Goal: Information Seeking & Learning: Learn about a topic

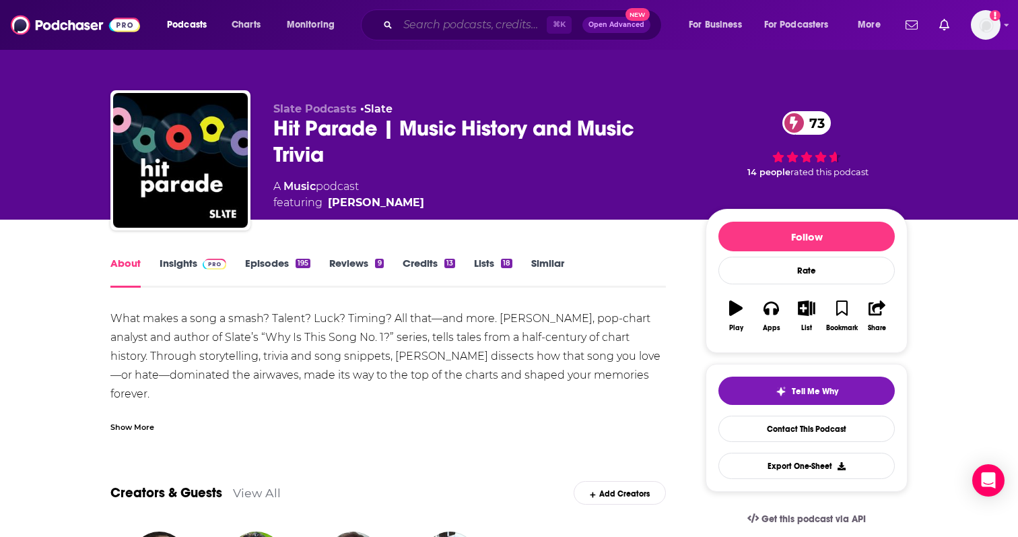
click at [411, 27] on input "Search podcasts, credits, & more..." at bounding box center [472, 25] width 149 height 22
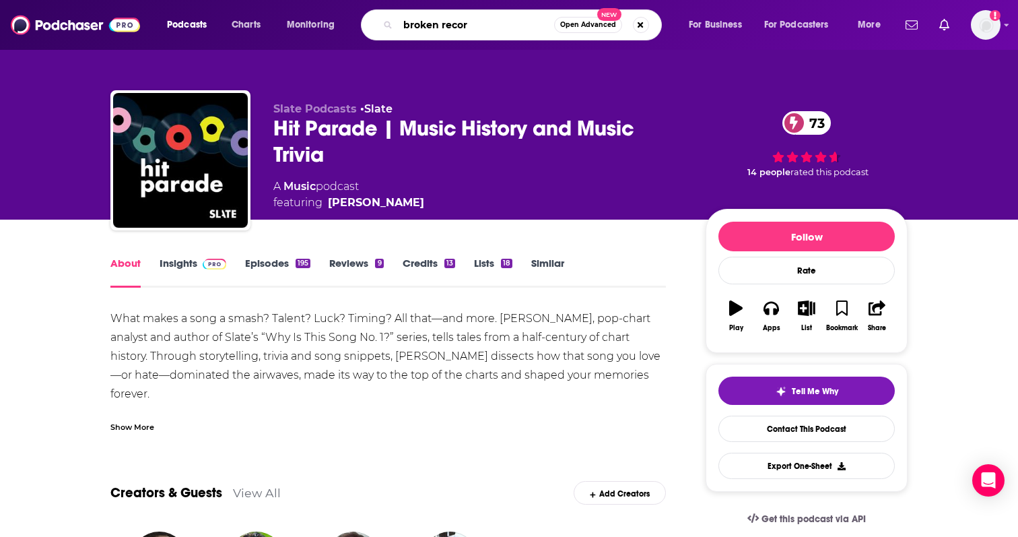
type input "broken record"
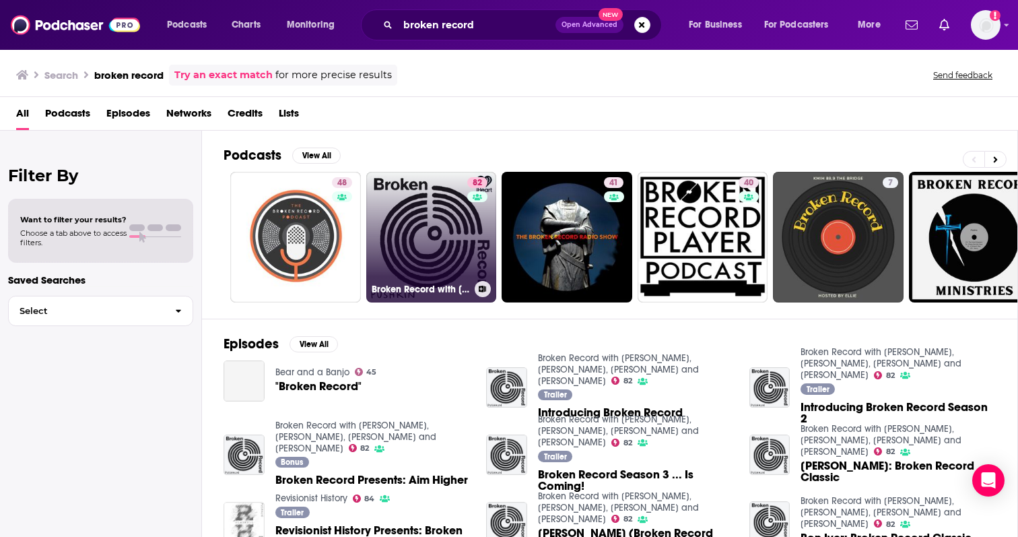
click at [415, 246] on link "82 Broken Record with [PERSON_NAME], [PERSON_NAME], [PERSON_NAME] and [PERSON_N…" at bounding box center [431, 237] width 131 height 131
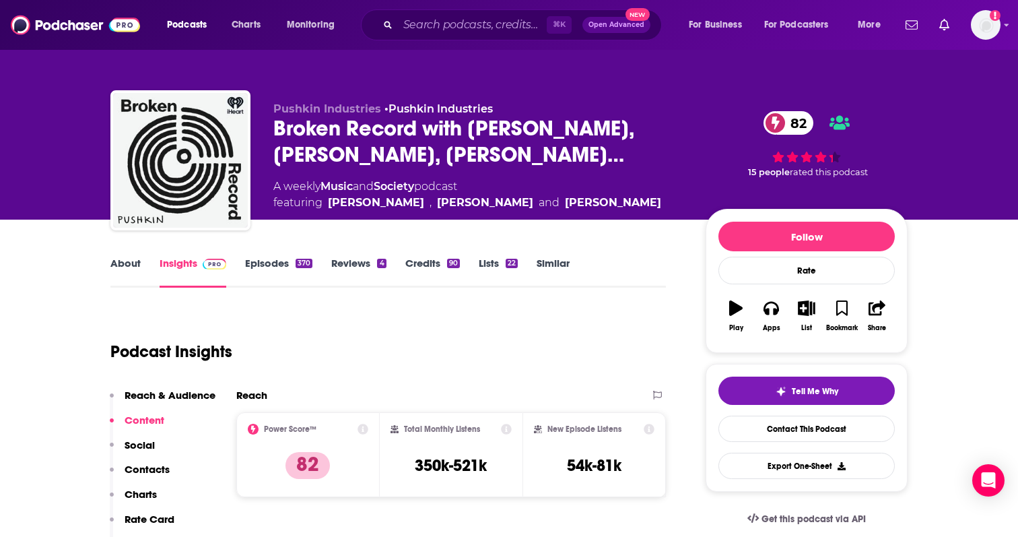
click at [141, 264] on div "About" at bounding box center [134, 272] width 49 height 31
click at [129, 267] on link "About" at bounding box center [125, 272] width 30 height 31
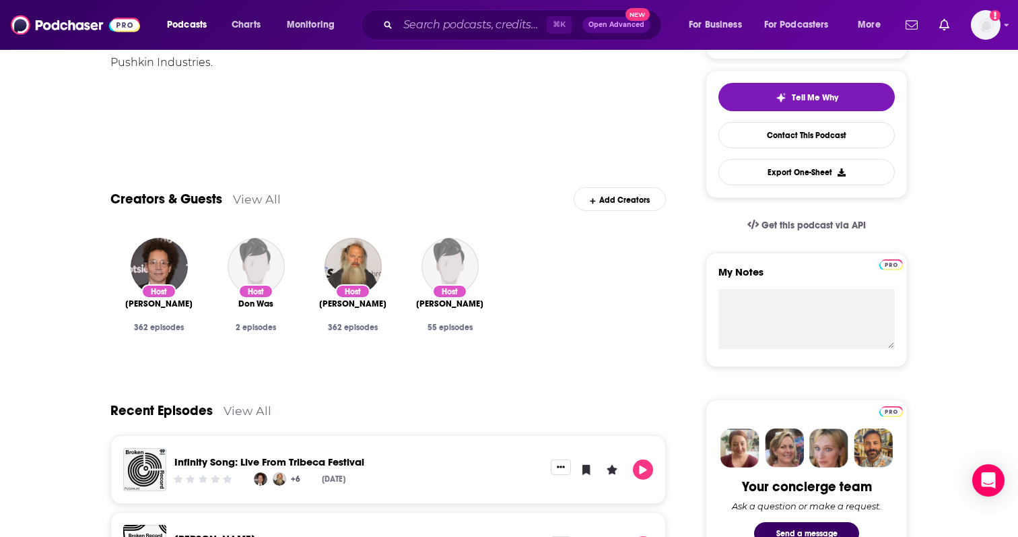
scroll to position [284, 0]
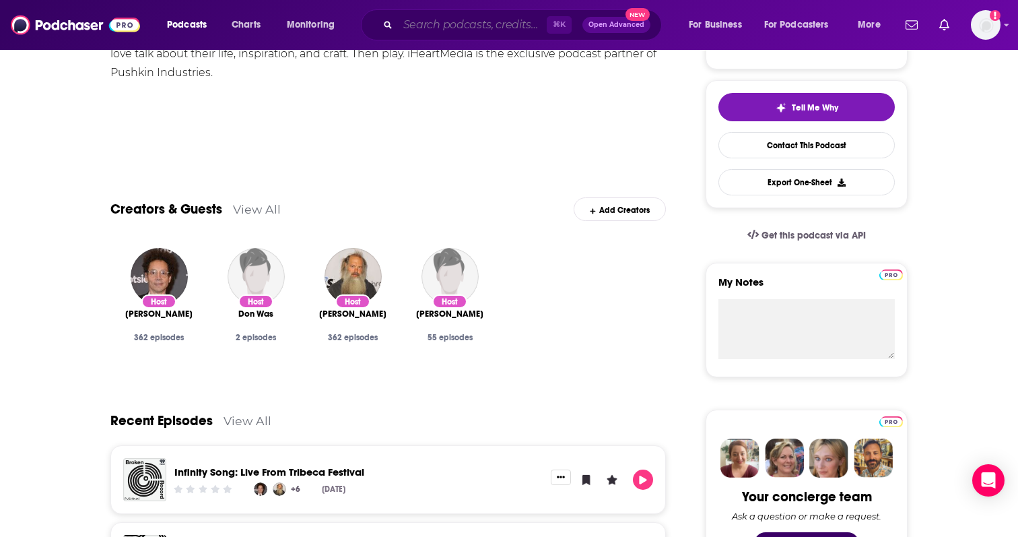
click at [435, 24] on input "Search podcasts, credits, & more..." at bounding box center [472, 25] width 149 height 22
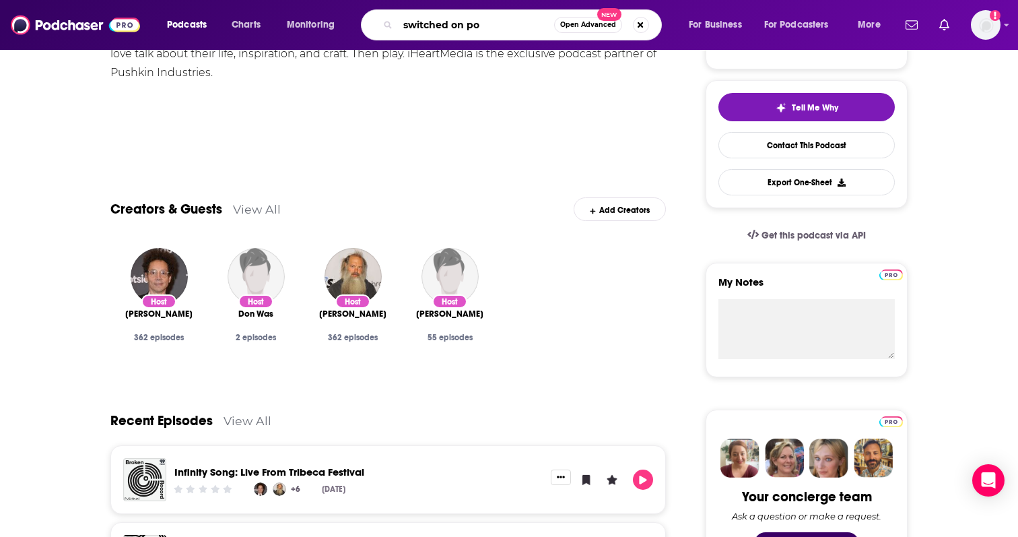
type input "switched on pop"
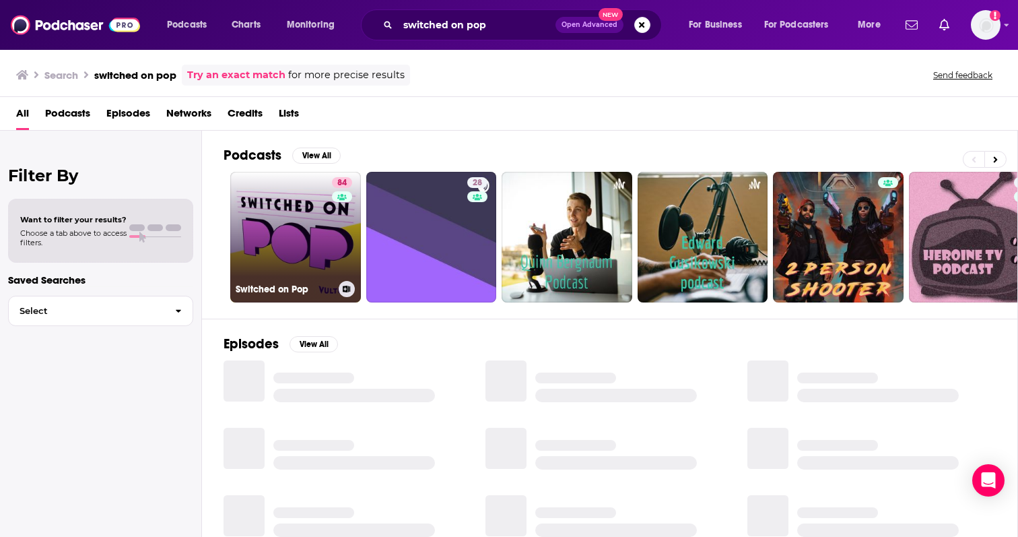
click at [286, 219] on link "84 Switched on Pop" at bounding box center [295, 237] width 131 height 131
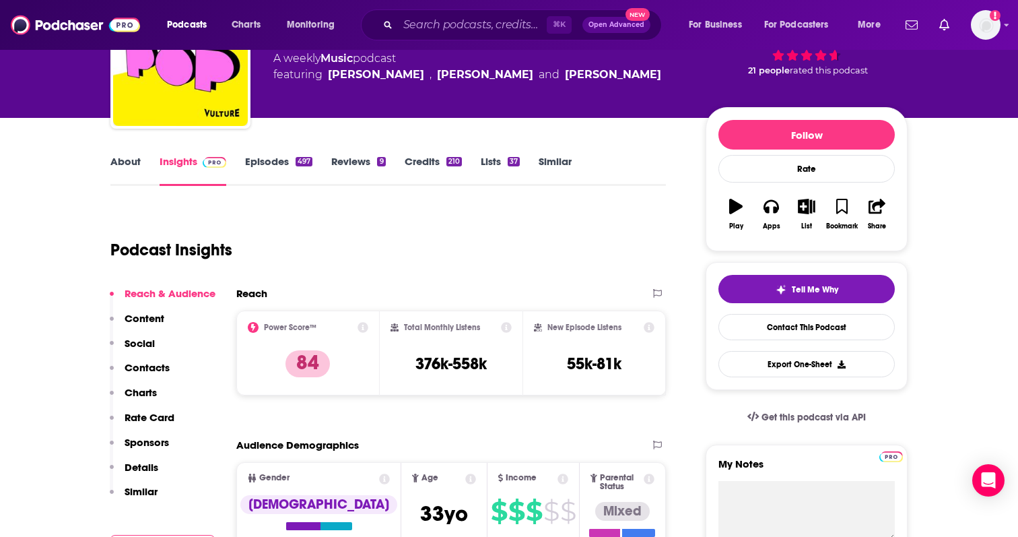
scroll to position [117, 0]
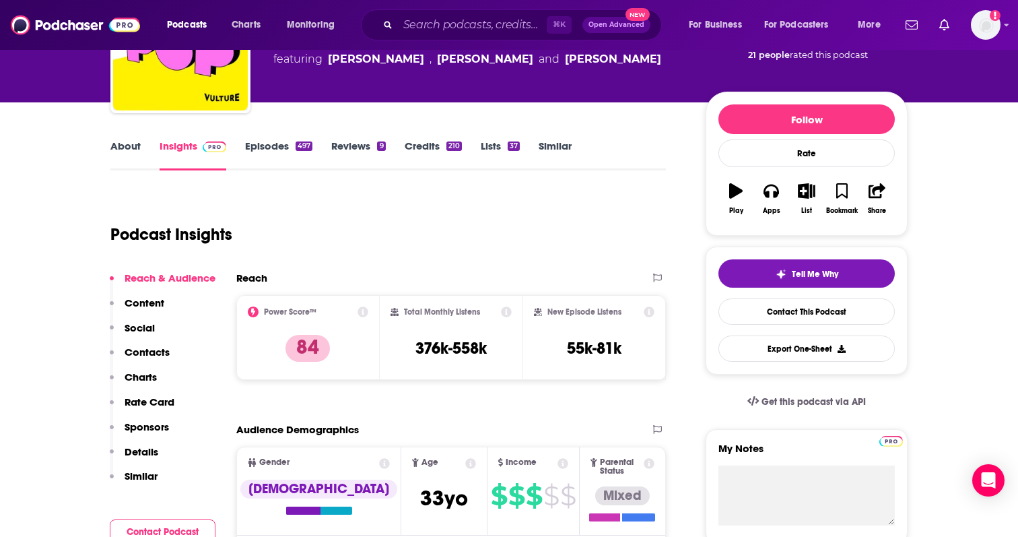
click at [132, 152] on link "About" at bounding box center [125, 154] width 30 height 31
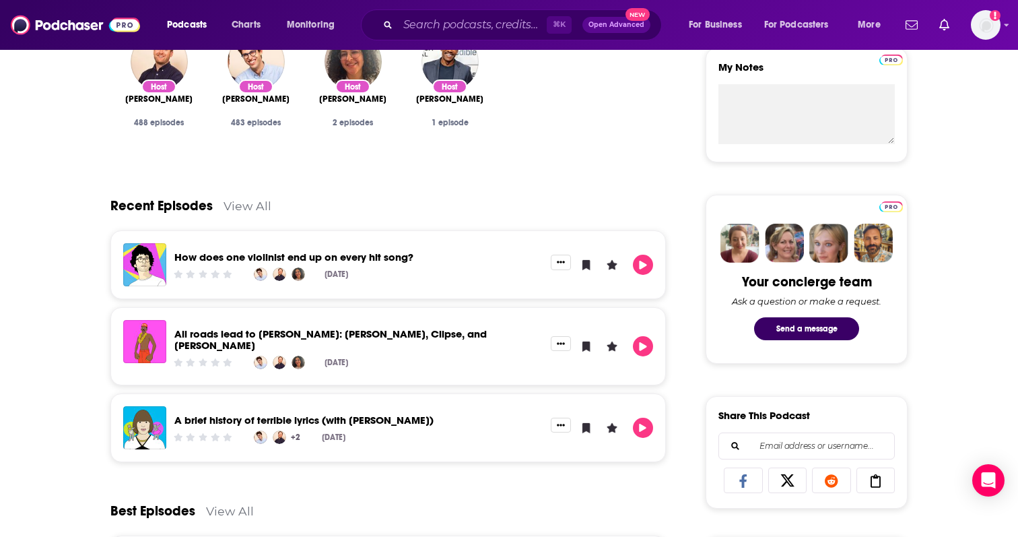
scroll to position [525, 0]
